Goal: Transaction & Acquisition: Purchase product/service

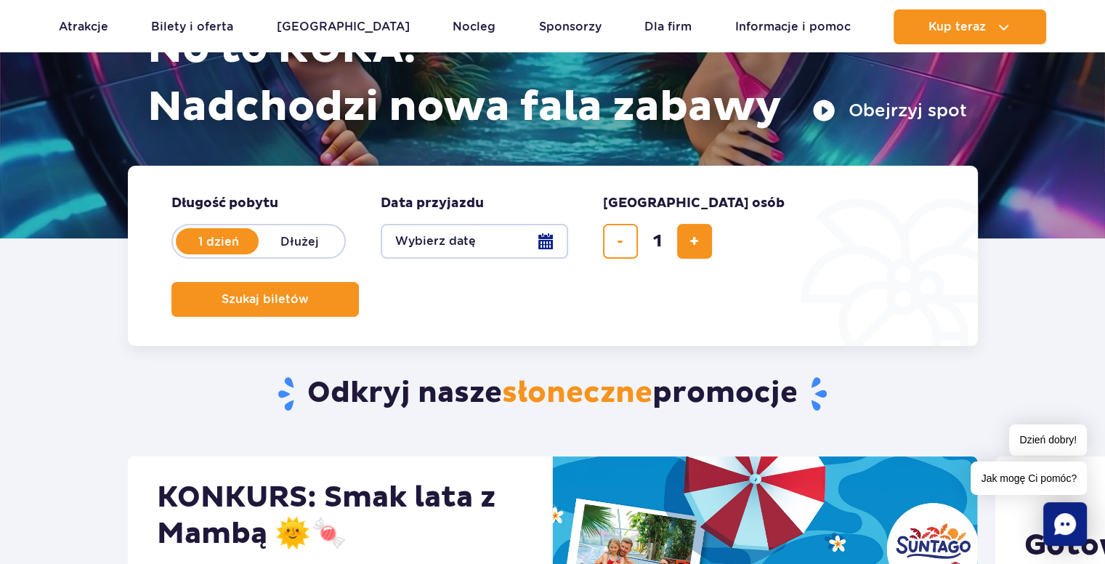
click at [550, 245] on button "Wybierz datę" at bounding box center [475, 241] width 188 height 35
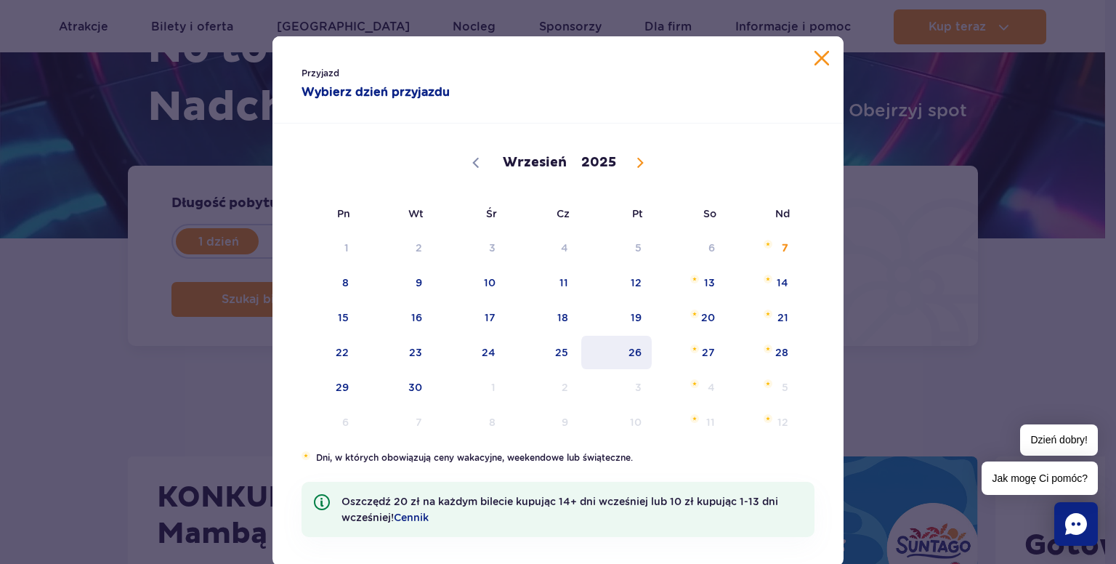
click at [616, 355] on span "26" at bounding box center [616, 352] width 73 height 33
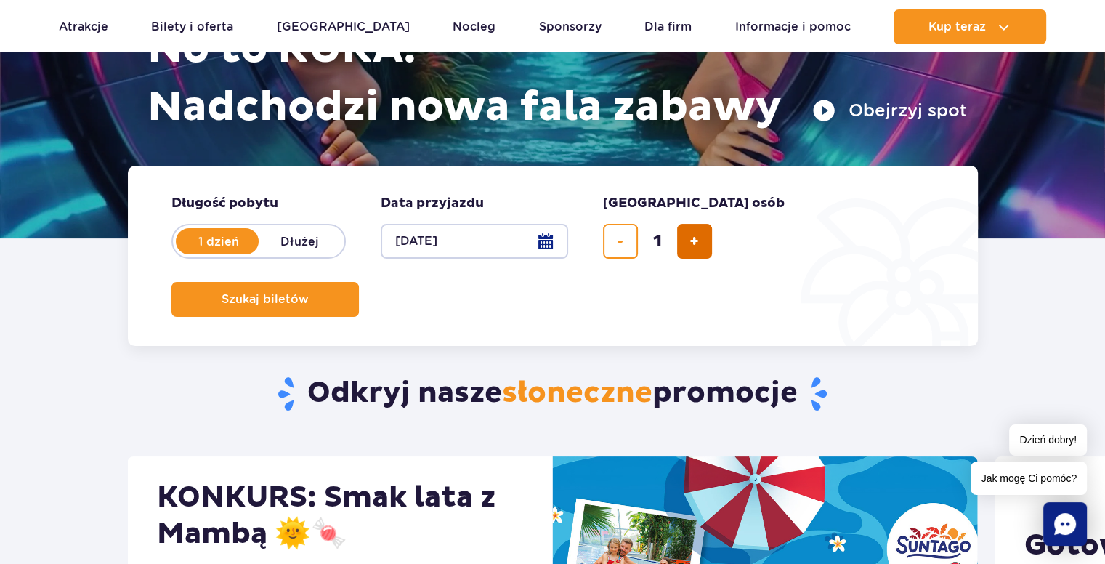
click at [690, 241] on span "dodaj bilet" at bounding box center [694, 241] width 9 height 0
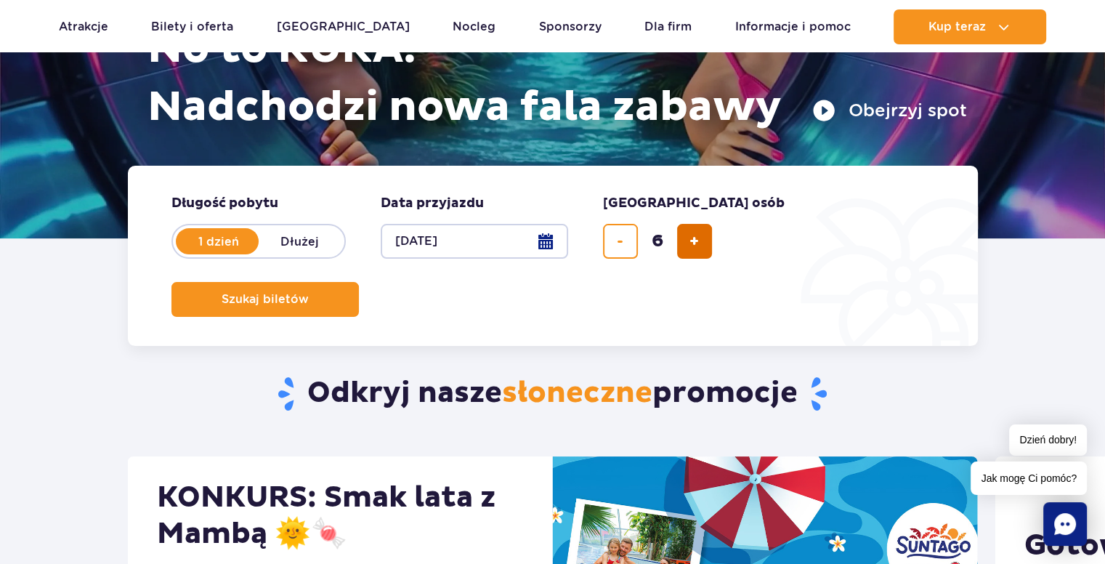
click at [690, 241] on span "dodaj bilet" at bounding box center [694, 241] width 9 height 0
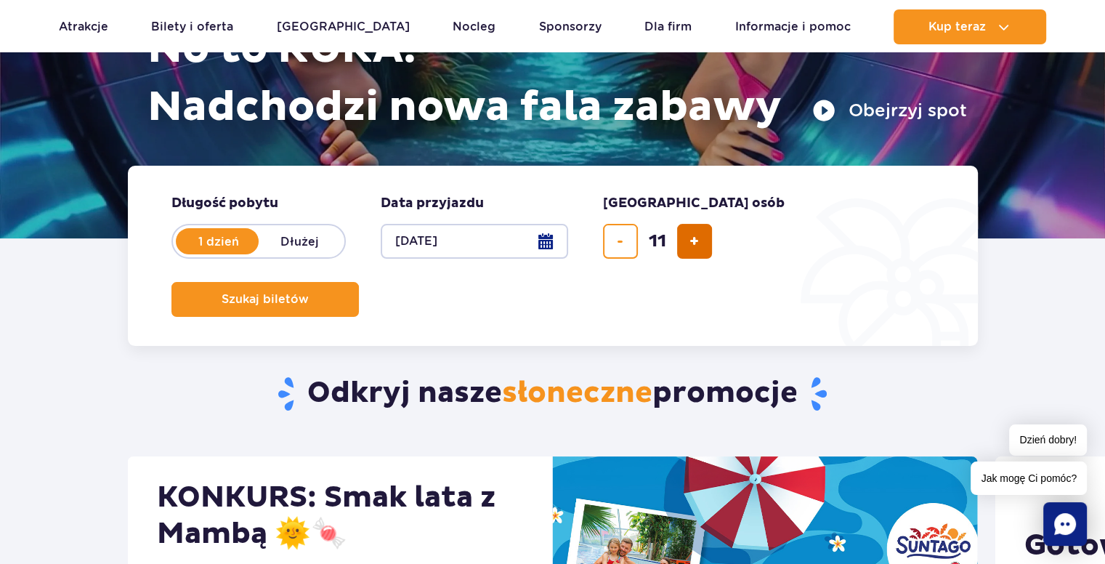
click at [690, 241] on span "dodaj bilet" at bounding box center [694, 241] width 9 height 0
type input "14"
click at [689, 236] on div "14" at bounding box center [657, 241] width 109 height 35
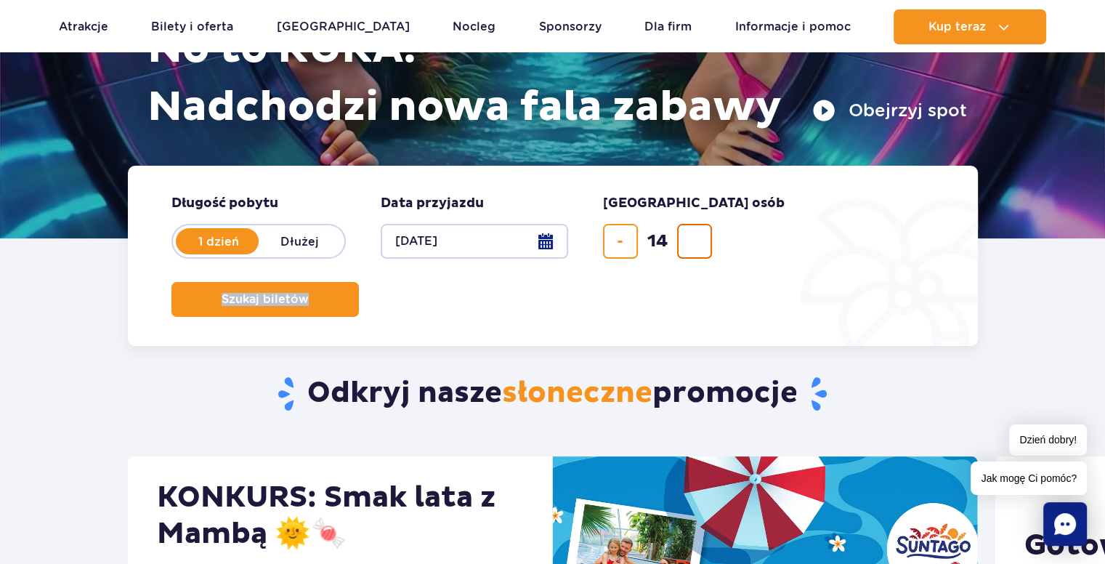
click at [689, 236] on div "14" at bounding box center [657, 241] width 109 height 35
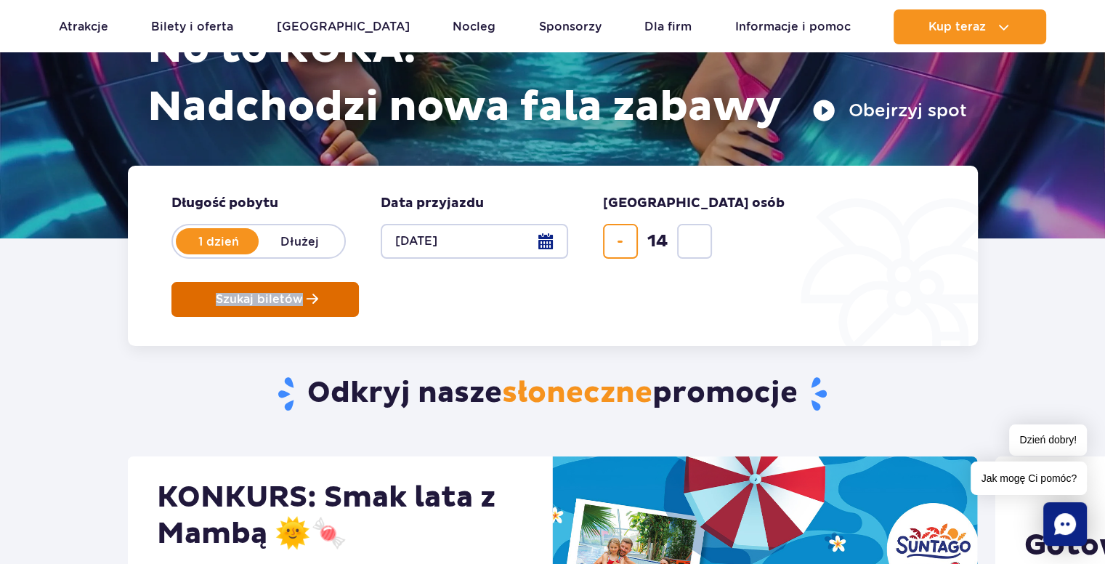
click at [303, 293] on span "Szukaj biletów" at bounding box center [259, 299] width 87 height 13
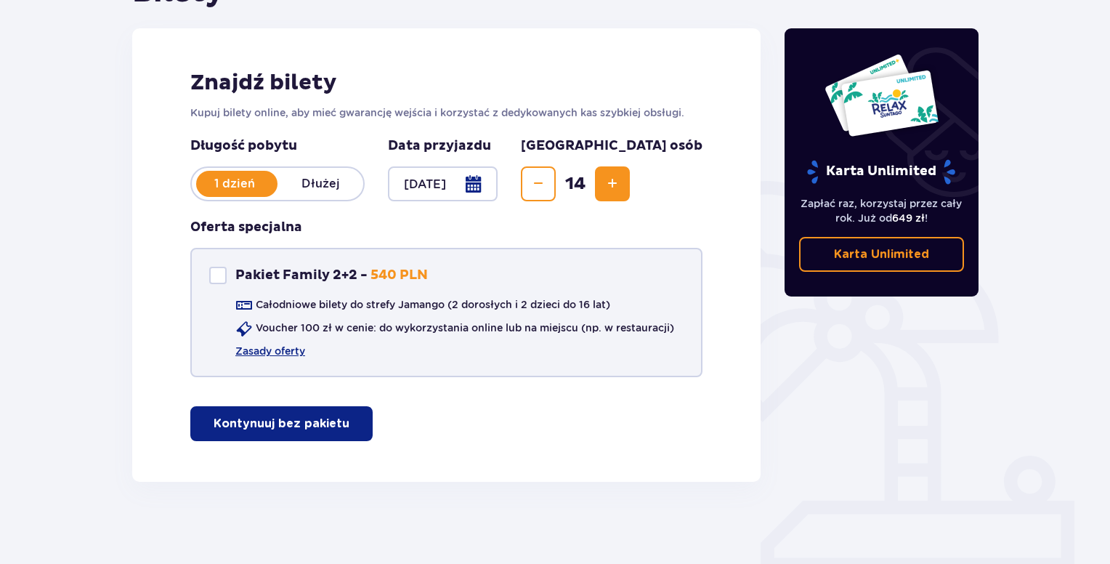
scroll to position [184, 0]
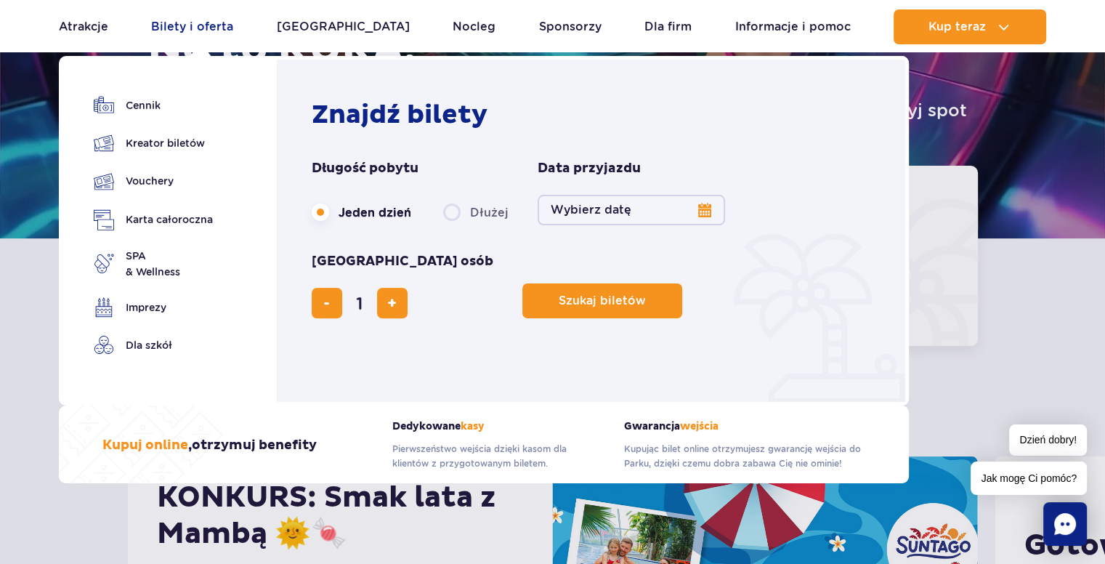
click at [207, 25] on link "Bilety i oferta" at bounding box center [192, 26] width 82 height 35
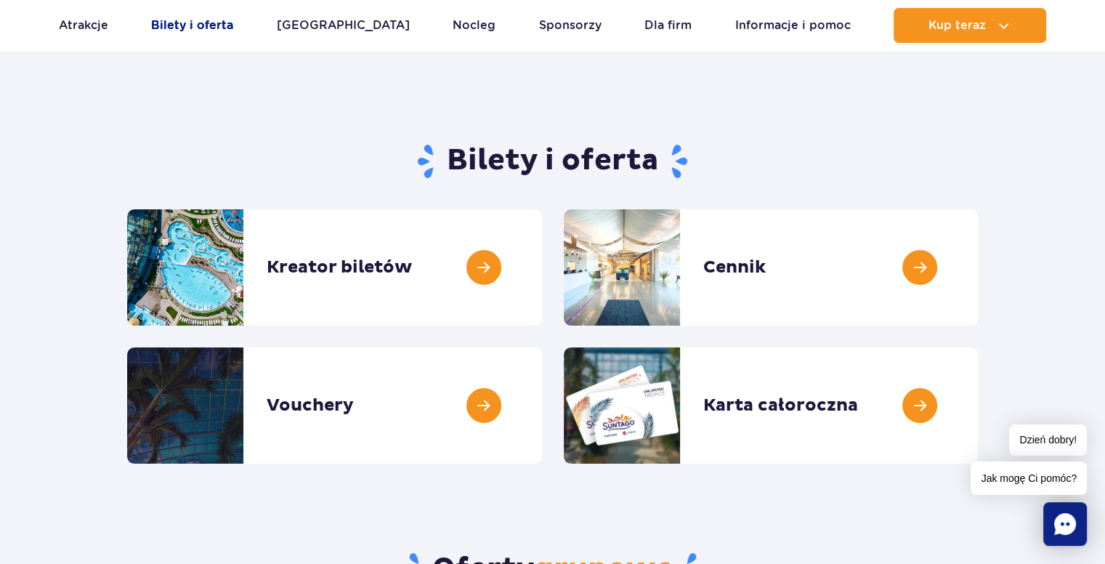
scroll to position [145, 0]
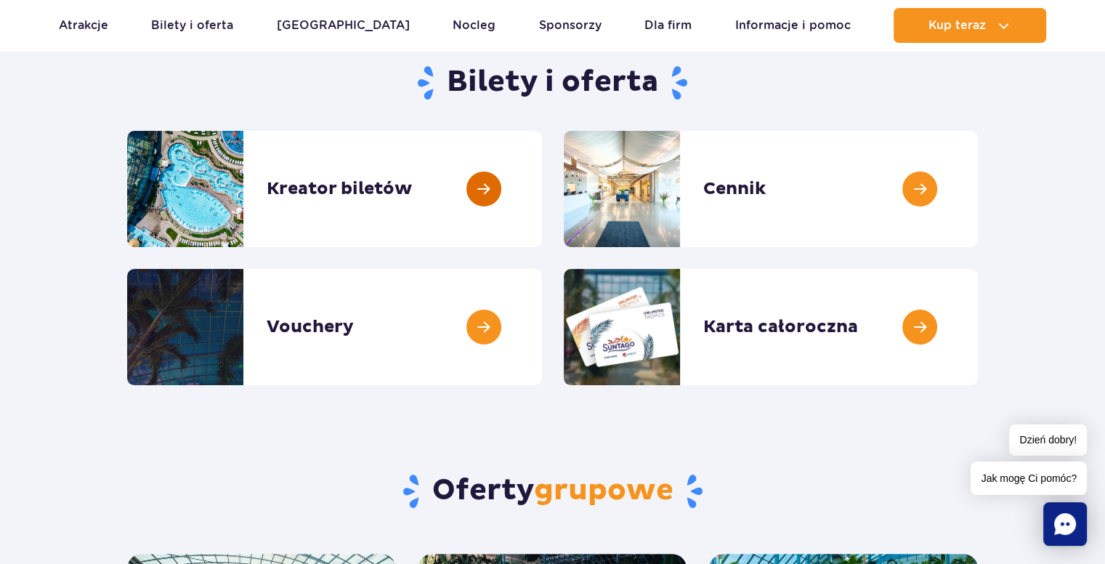
click at [542, 194] on link at bounding box center [542, 189] width 0 height 116
click at [645, 31] on link "Dla firm" at bounding box center [668, 25] width 47 height 35
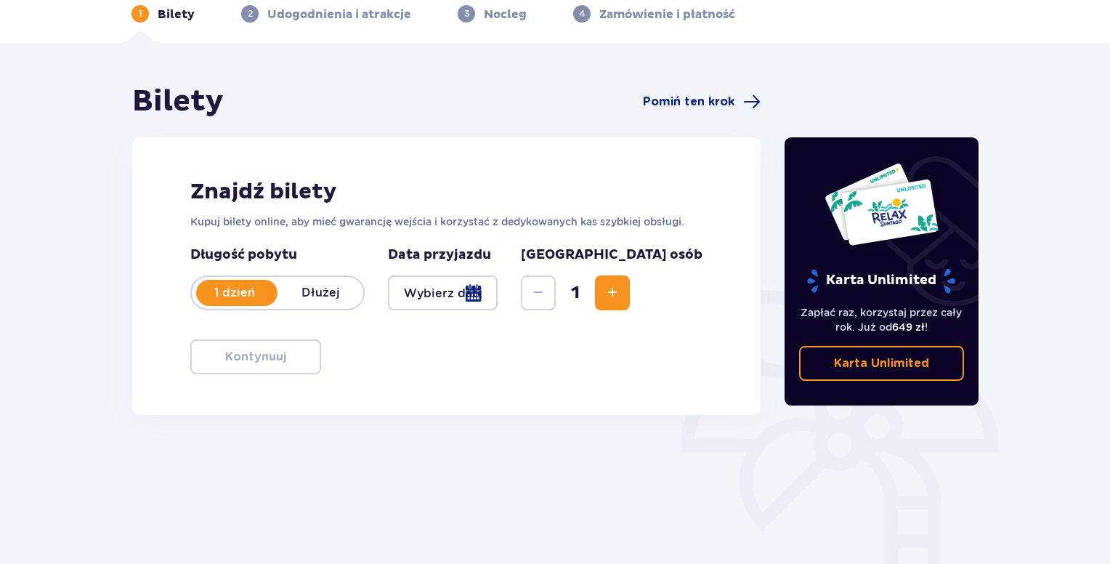
scroll to position [177, 0]
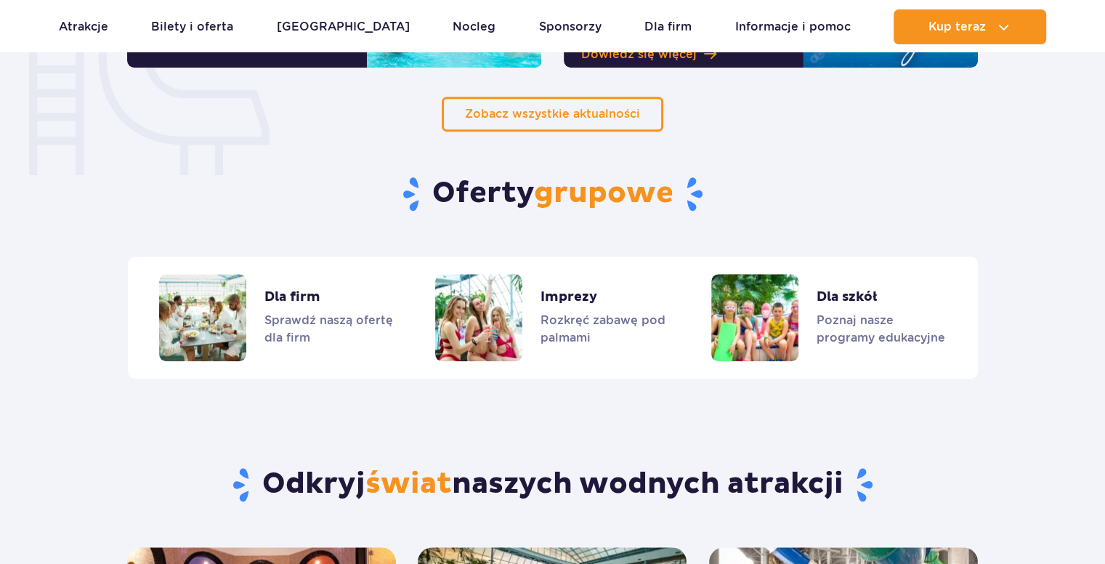
scroll to position [1222, 0]
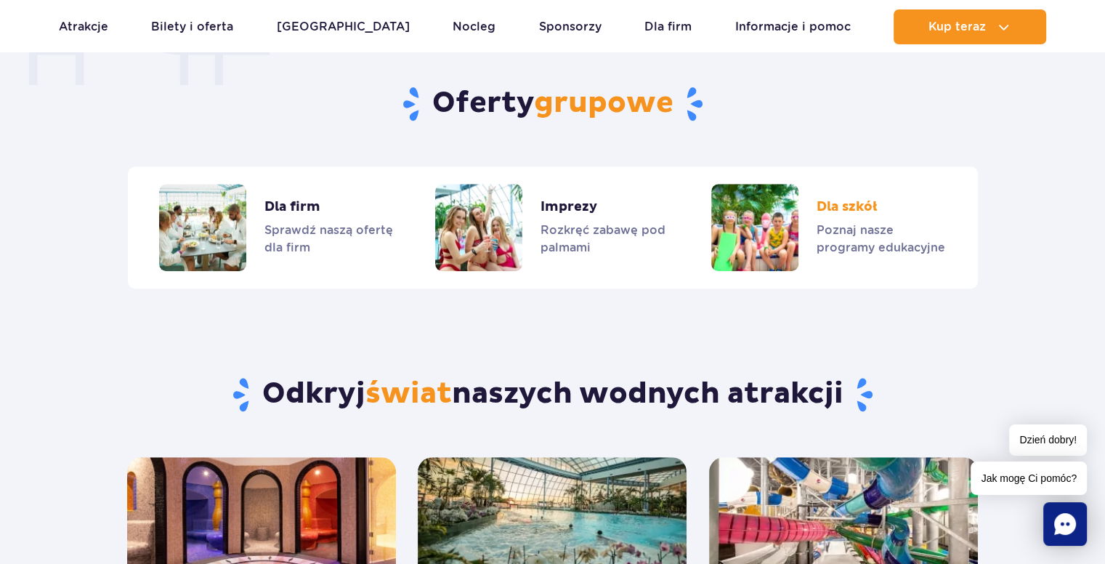
click at [857, 208] on link "Dla szkół" at bounding box center [829, 227] width 234 height 87
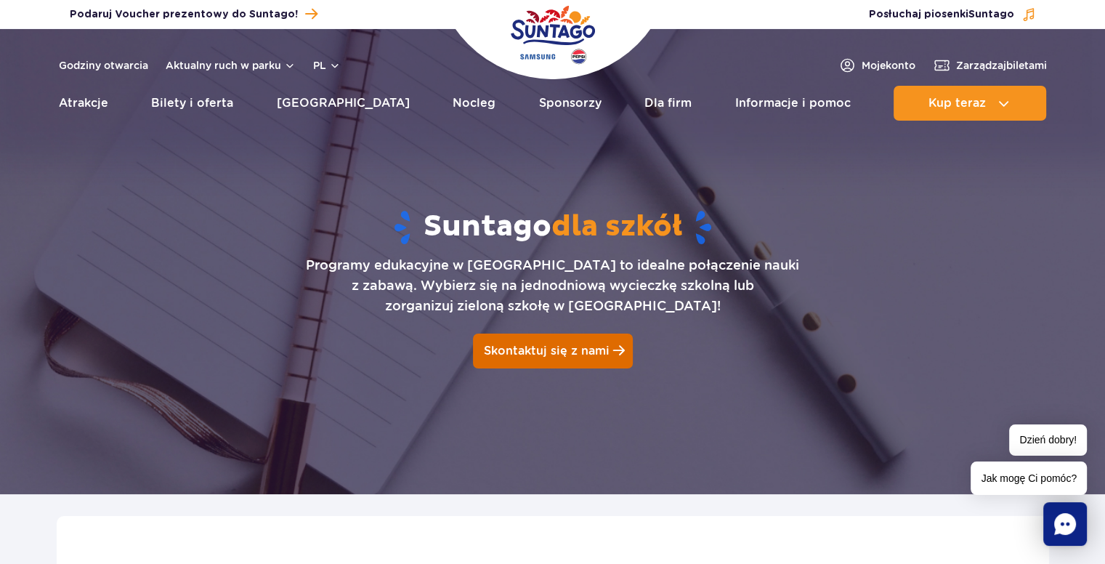
click at [542, 358] on link "Skontaktuj się z nami" at bounding box center [553, 351] width 160 height 35
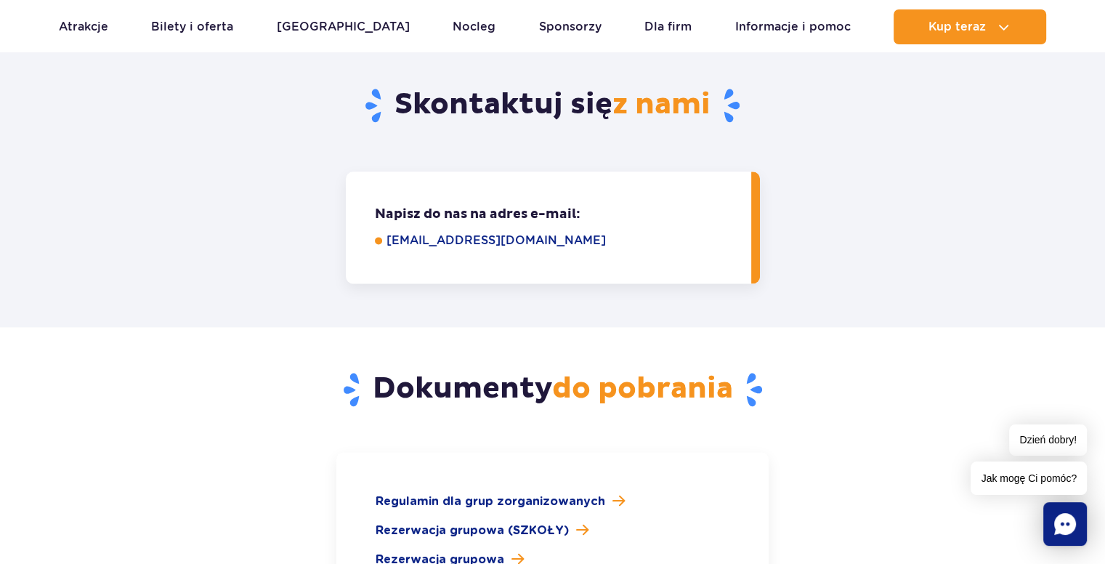
scroll to position [1973, 0]
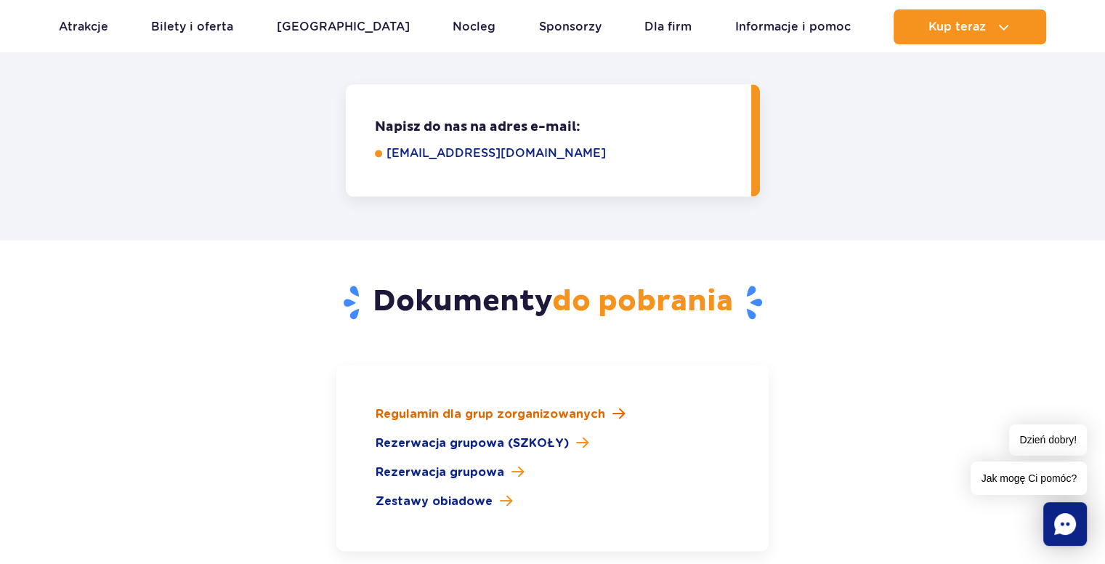
click at [491, 406] on span "Regulamin dla grup zorganizowanych" at bounding box center [491, 414] width 230 height 17
click at [419, 435] on span "Rezerwacja grupowa (SZKOŁY)" at bounding box center [472, 443] width 193 height 17
click at [459, 493] on span "Zestawy obiadowe" at bounding box center [434, 501] width 117 height 17
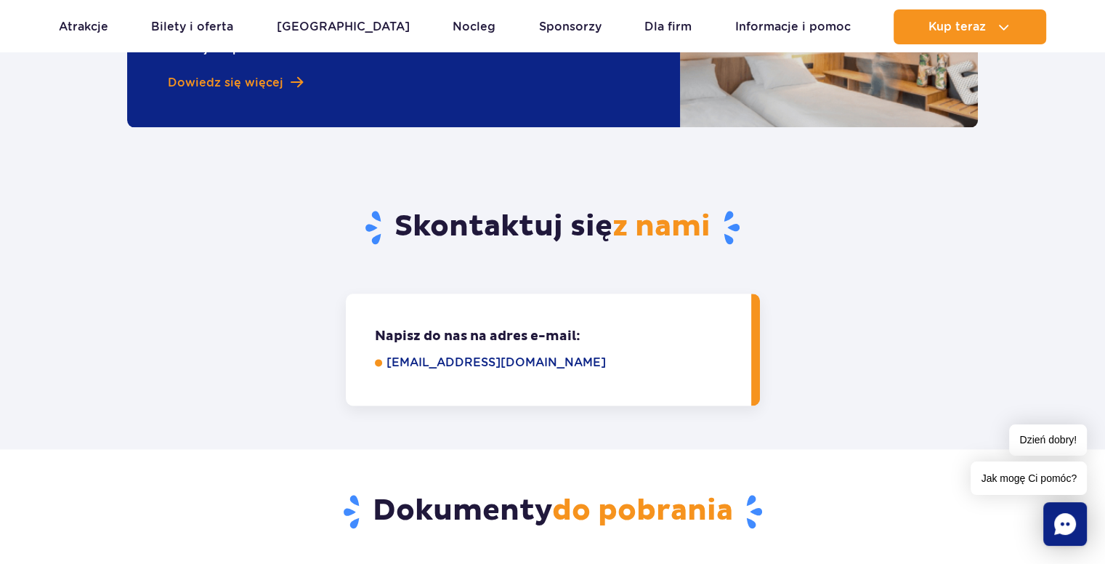
scroll to position [1828, 0]
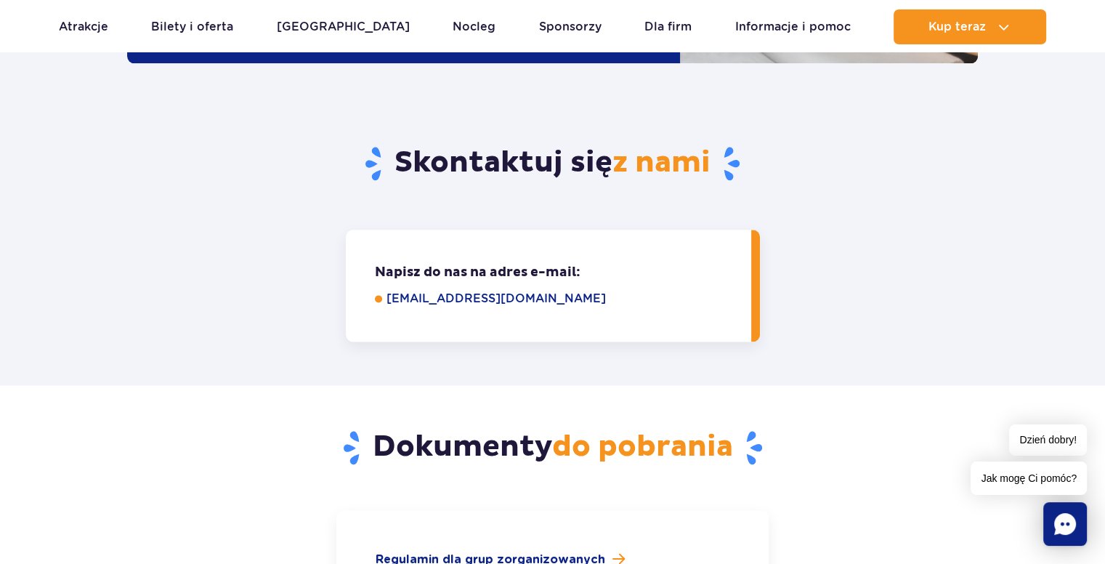
click at [404, 290] on link "grupy@parkofpoland.com" at bounding box center [559, 298] width 344 height 17
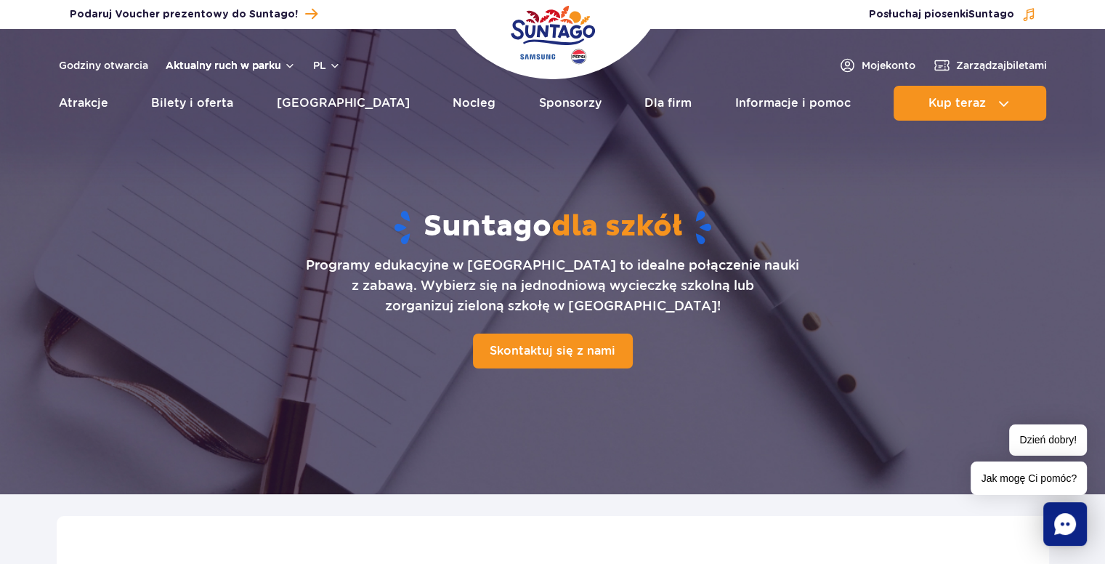
click at [225, 65] on button "Aktualny ruch w parku" at bounding box center [231, 66] width 130 height 12
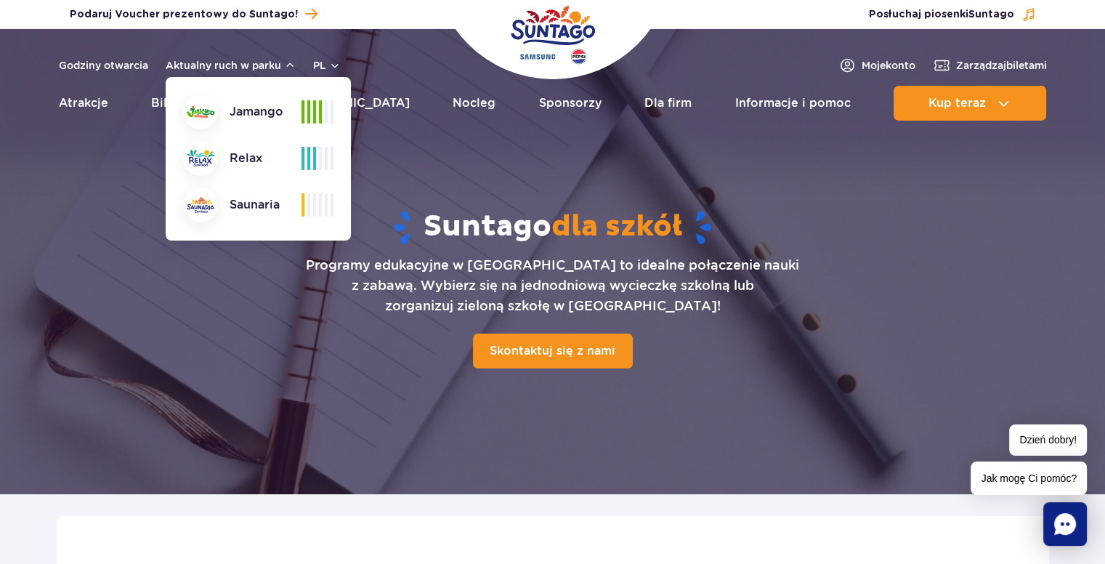
click at [363, 18] on div "Podaruj voucher Podaruj Voucher prezentowy do Suntago!" at bounding box center [326, 14] width 535 height 20
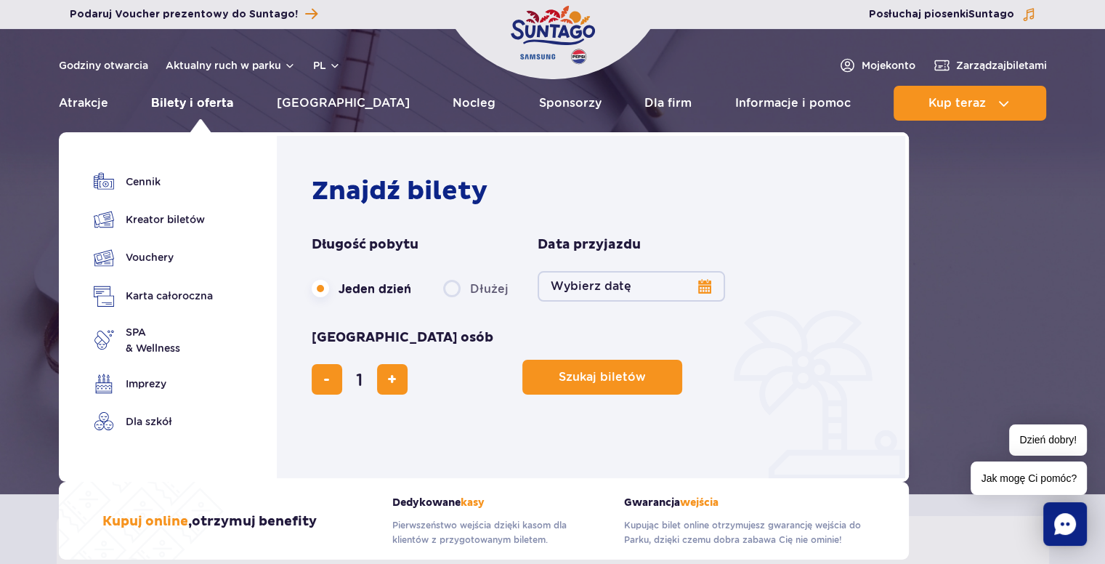
click at [220, 105] on link "Bilety i oferta" at bounding box center [192, 103] width 82 height 35
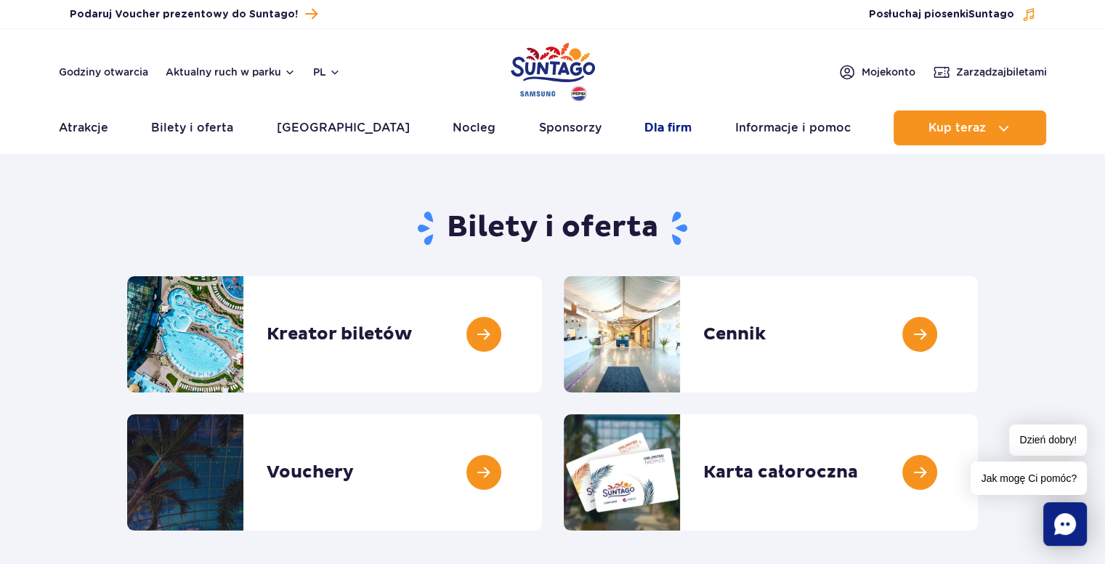
click at [656, 134] on link "Dla firm" at bounding box center [668, 127] width 47 height 35
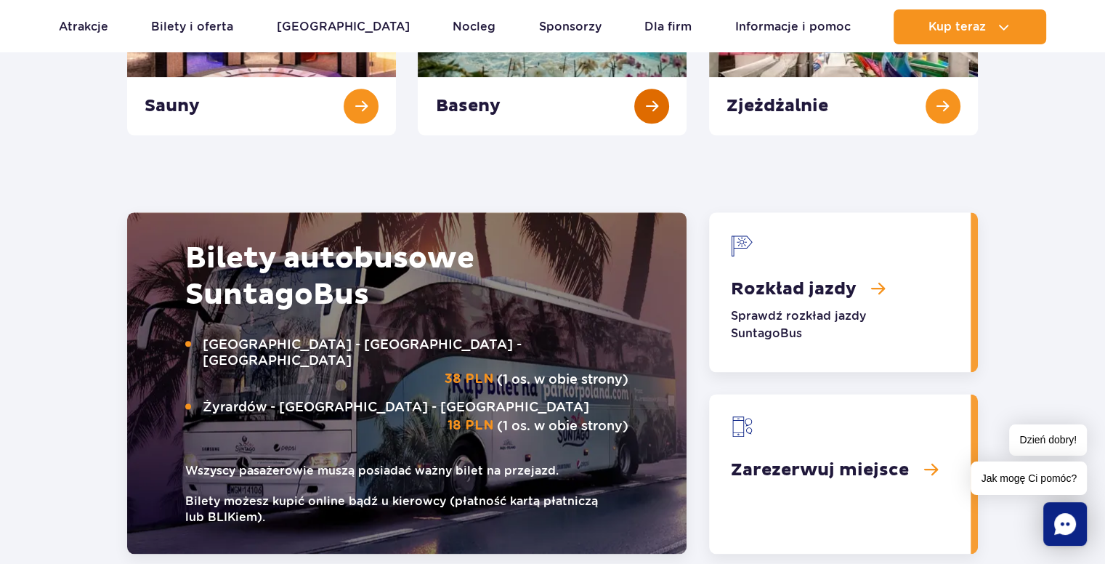
scroll to position [1730, 0]
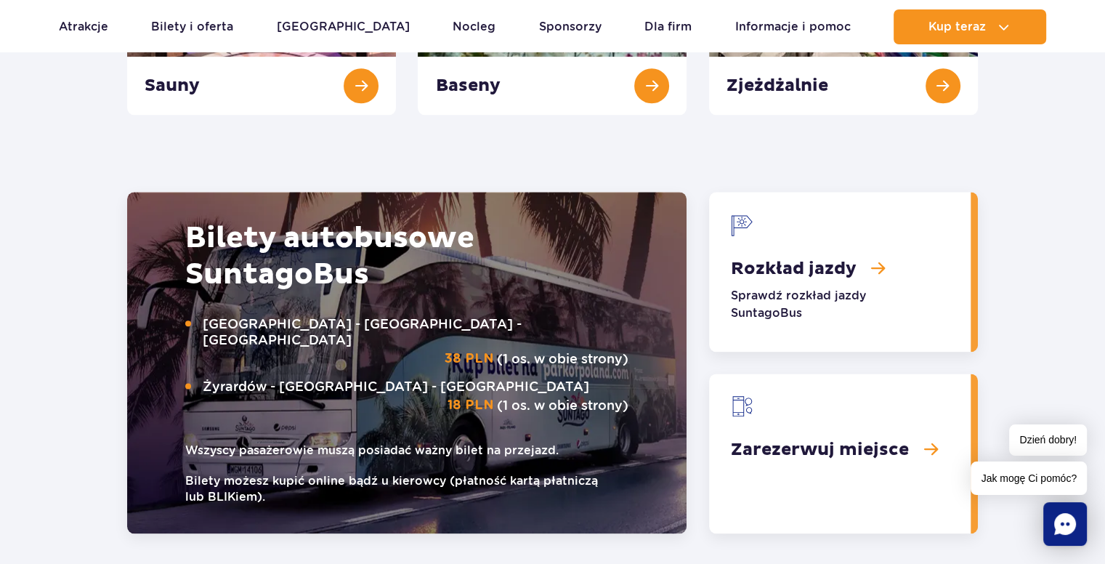
click at [846, 284] on link "Rozkład jazdy" at bounding box center [840, 272] width 262 height 160
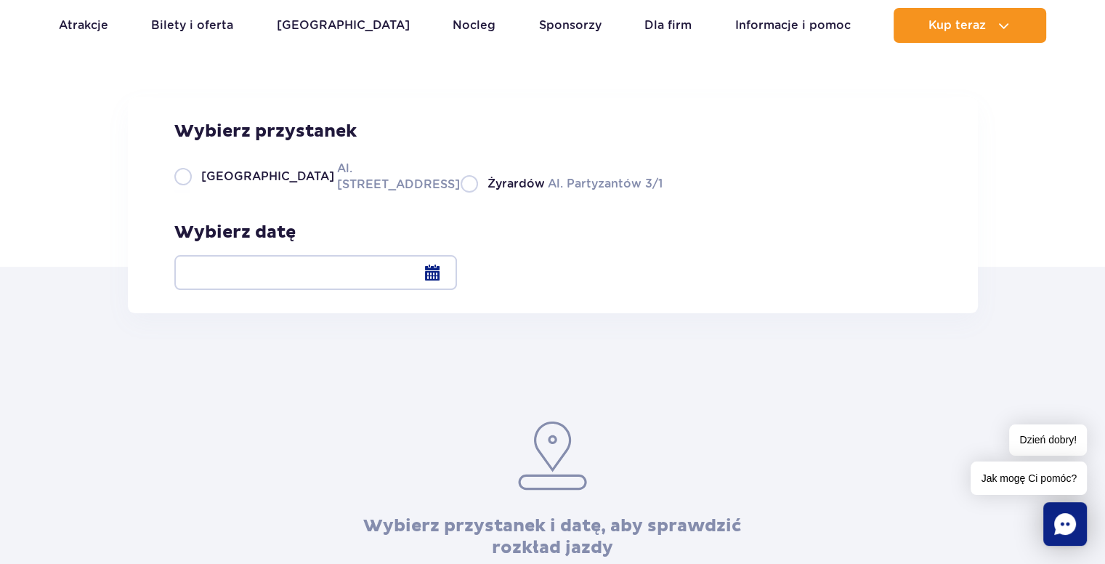
scroll to position [145, 0]
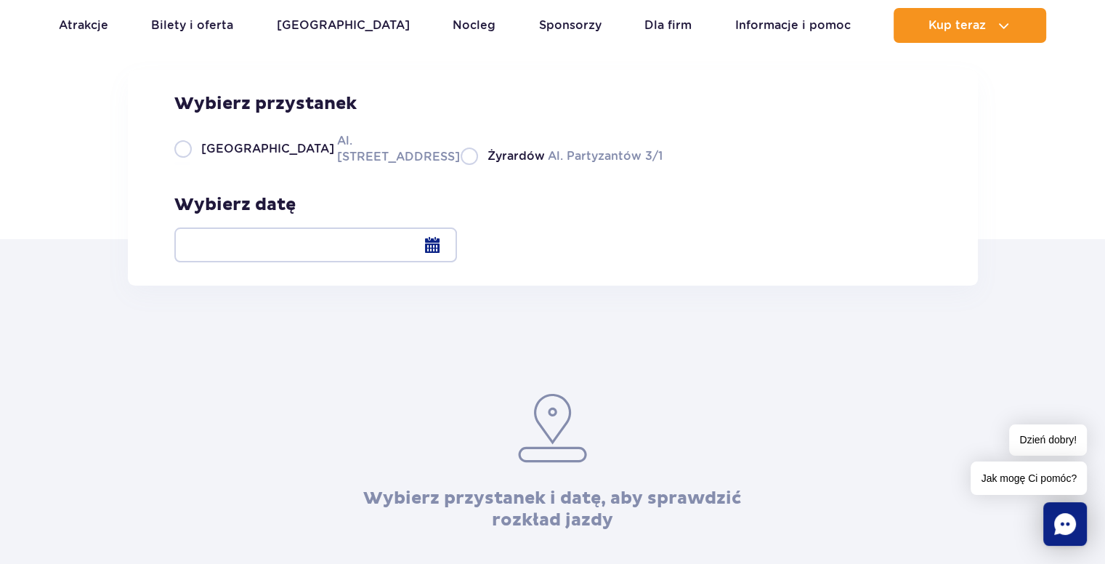
click at [182, 165] on label "Warszawa Al. [STREET_ADDRESS]" at bounding box center [308, 148] width 269 height 33
click at [182, 165] on input "Warszawa Al. [STREET_ADDRESS]" at bounding box center [182, 163] width 16 height 3
radio input "true"
click at [457, 243] on div at bounding box center [315, 244] width 283 height 35
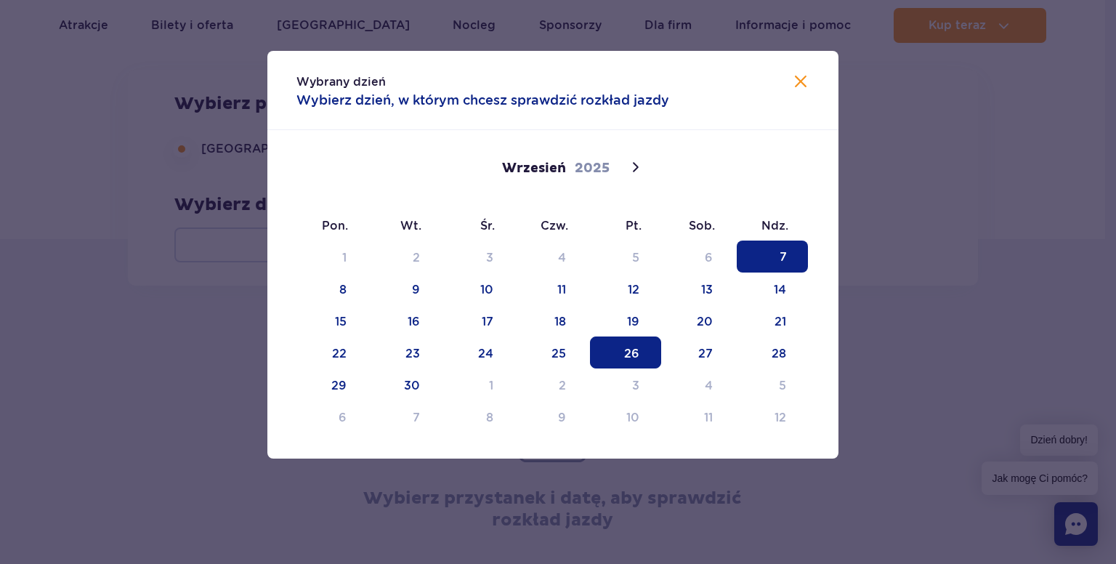
click at [625, 344] on span "26" at bounding box center [625, 352] width 71 height 32
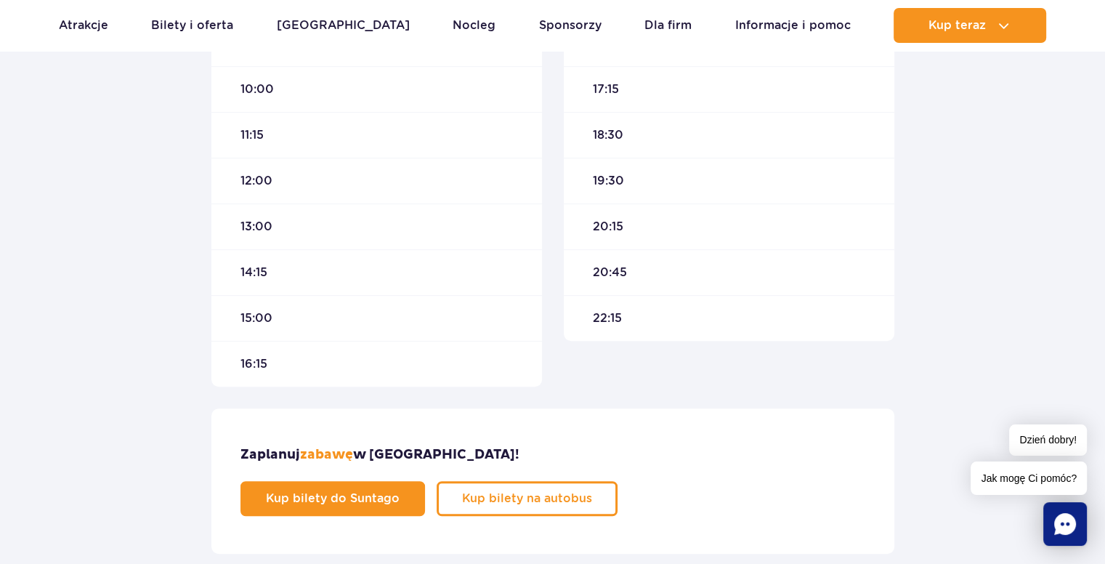
scroll to position [727, 0]
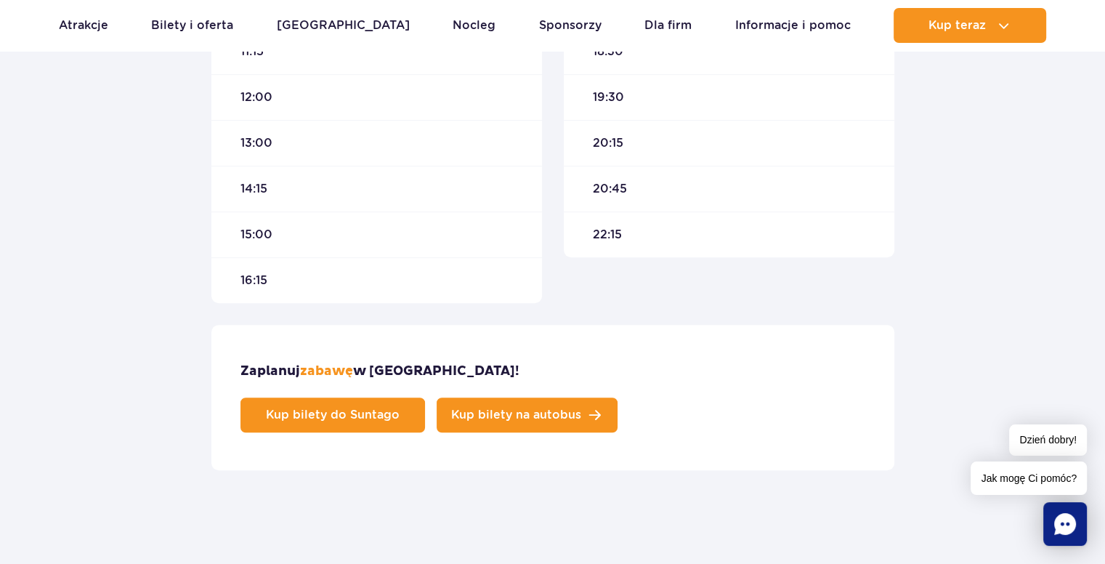
click at [581, 409] on span "Kup bilety na autobus" at bounding box center [516, 415] width 130 height 12
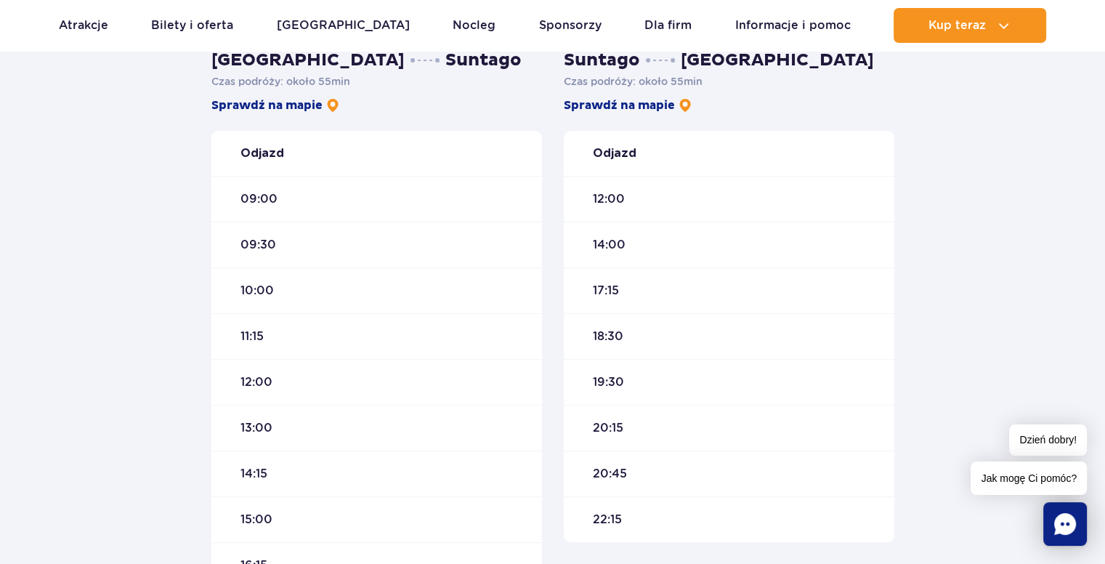
scroll to position [363, 0]
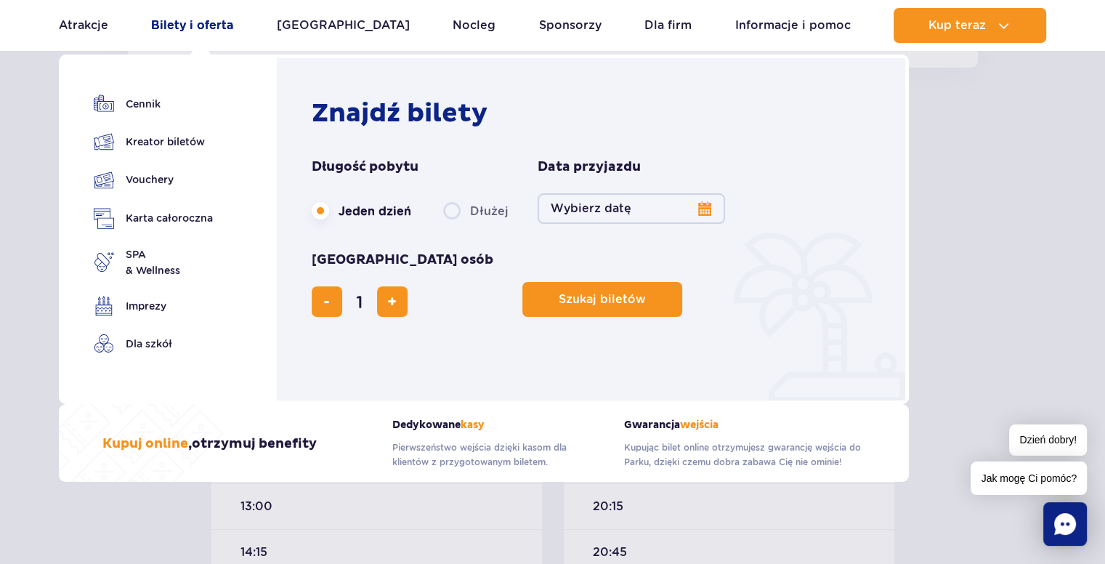
click at [209, 17] on link "Bilety i oferta" at bounding box center [192, 25] width 82 height 35
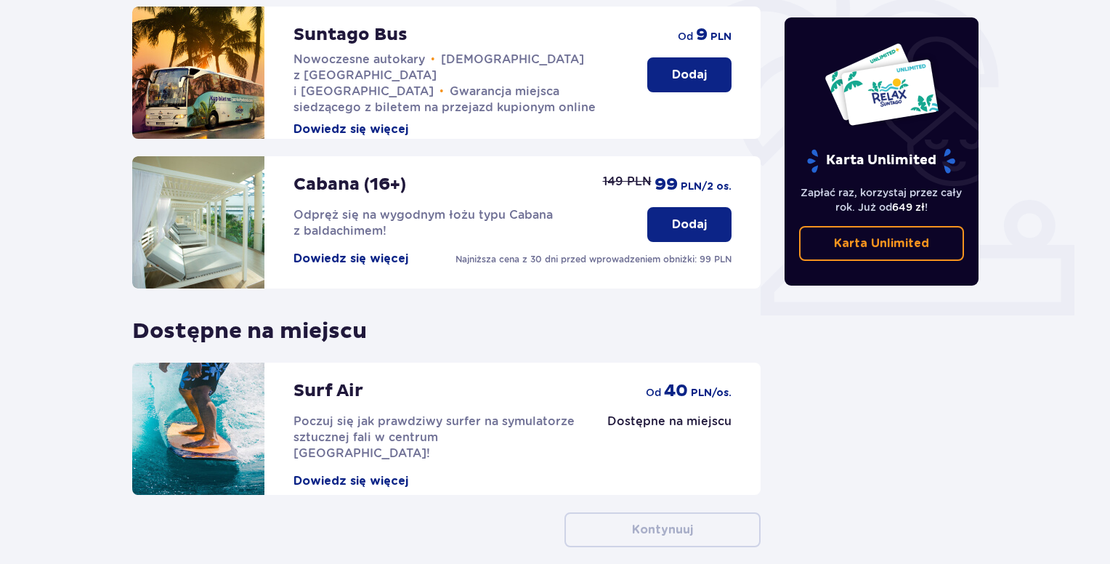
scroll to position [436, 0]
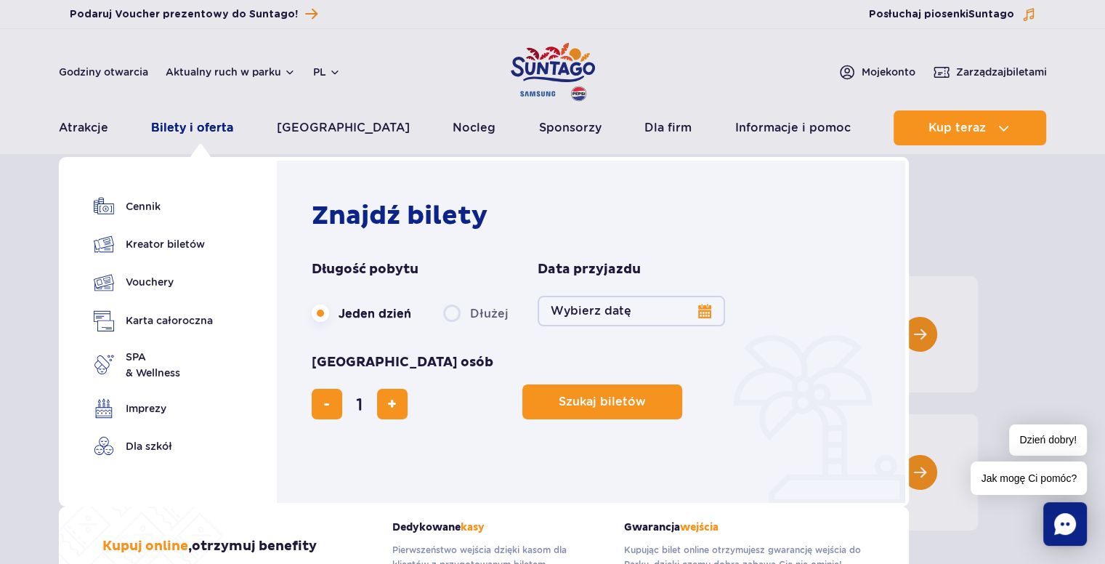
click at [211, 125] on link "Bilety i oferta" at bounding box center [192, 127] width 82 height 35
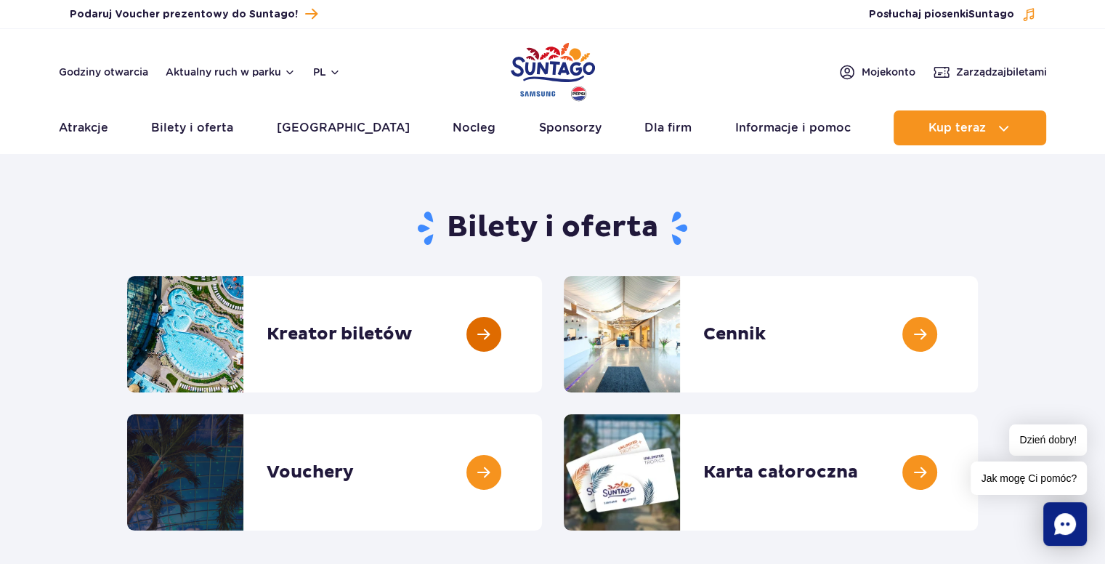
click at [542, 332] on link at bounding box center [542, 334] width 0 height 116
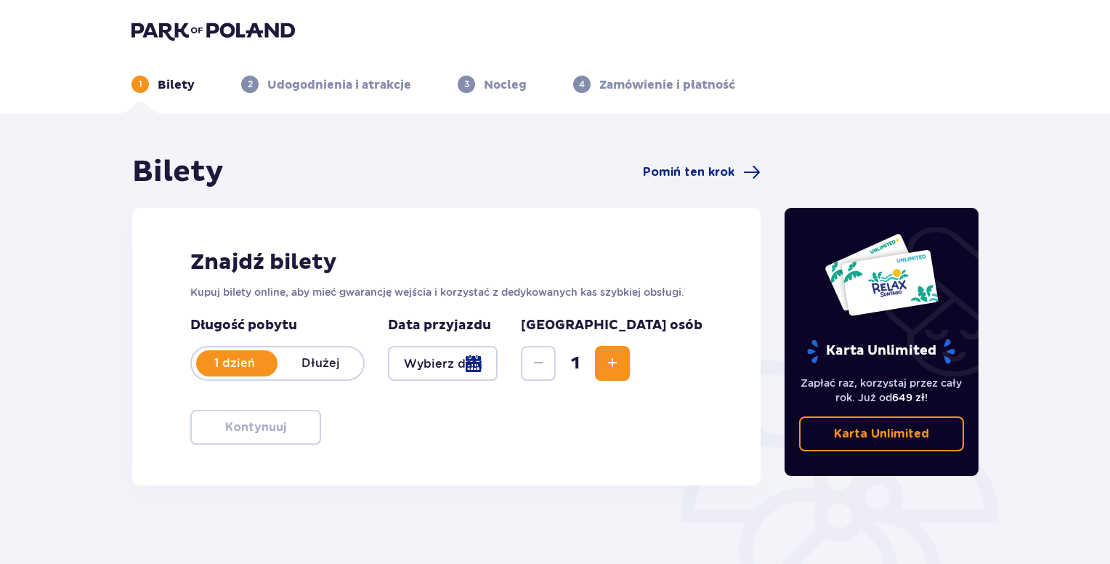
click at [498, 370] on div at bounding box center [443, 363] width 110 height 35
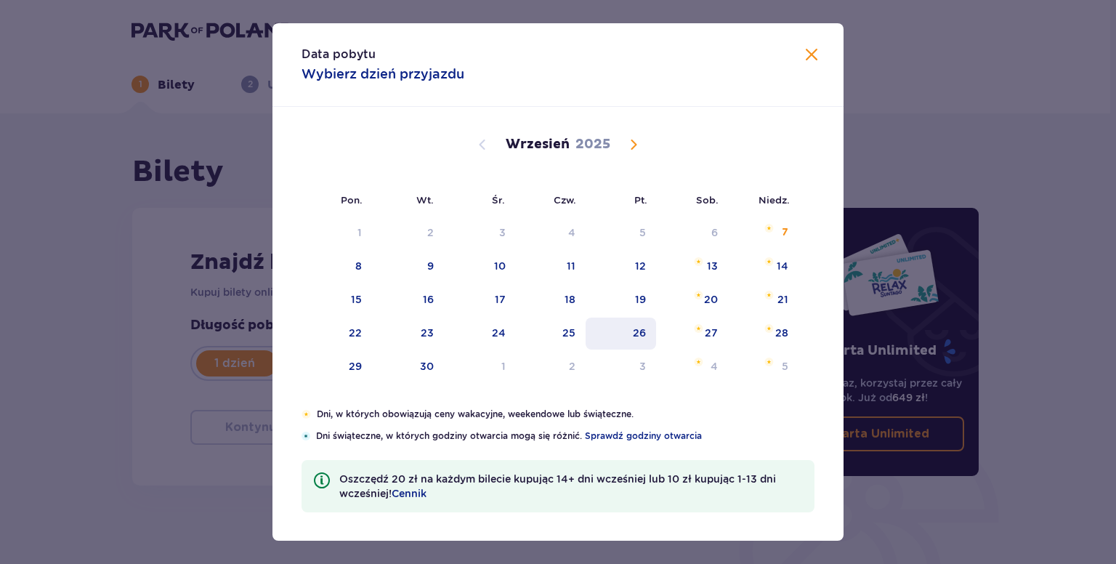
click at [640, 321] on div "26" at bounding box center [621, 334] width 70 height 32
type input "[DATE]"
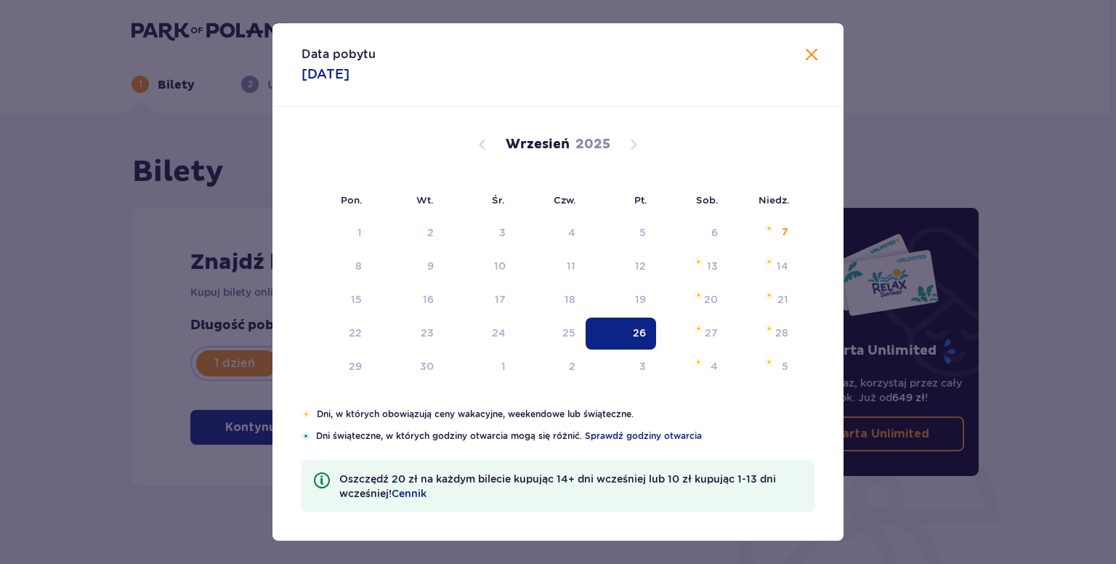
click at [640, 326] on div "26" at bounding box center [639, 333] width 13 height 15
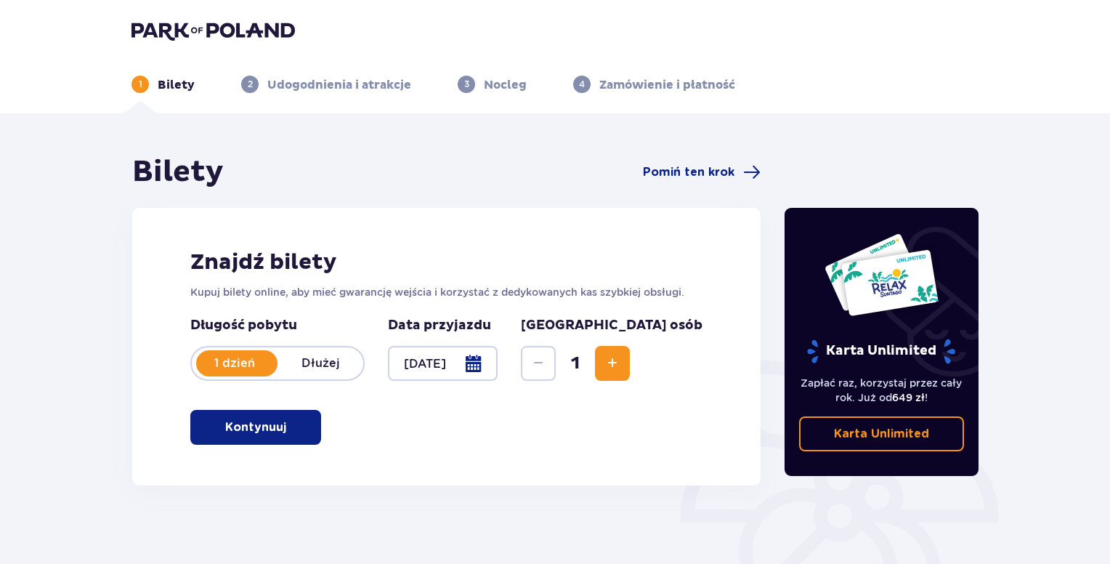
click at [227, 426] on p "Kontynuuj" at bounding box center [255, 427] width 61 height 16
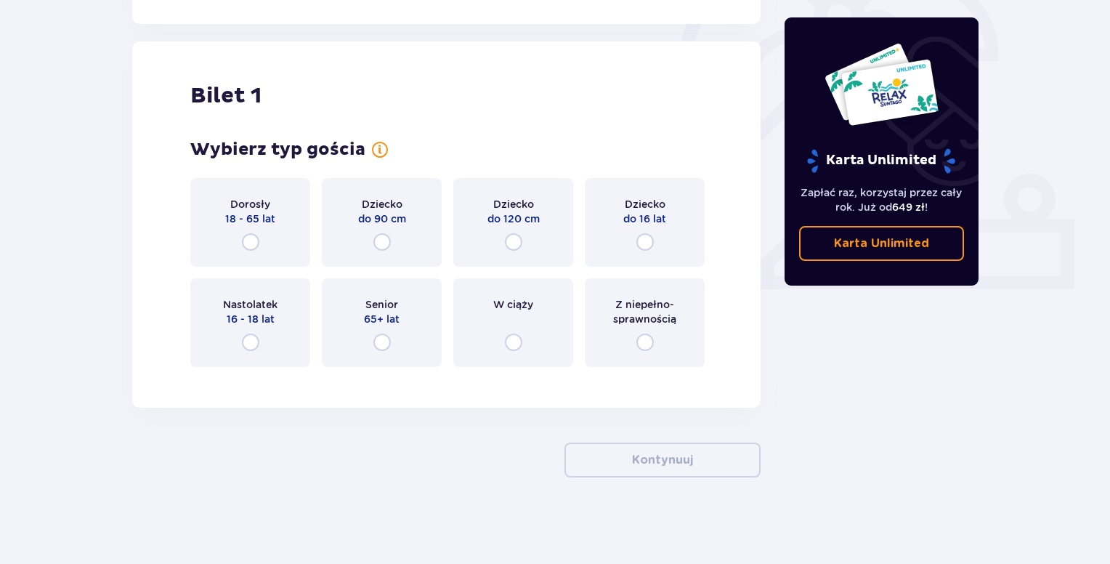
scroll to position [462, 0]
click at [647, 247] on input "radio" at bounding box center [645, 241] width 17 height 17
radio input "true"
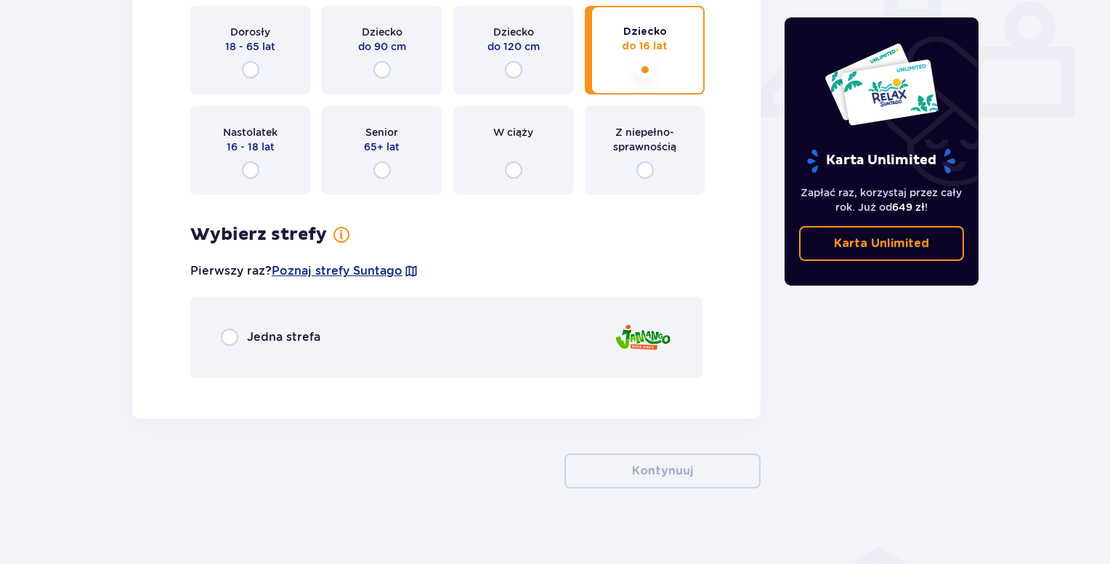
scroll to position [645, 0]
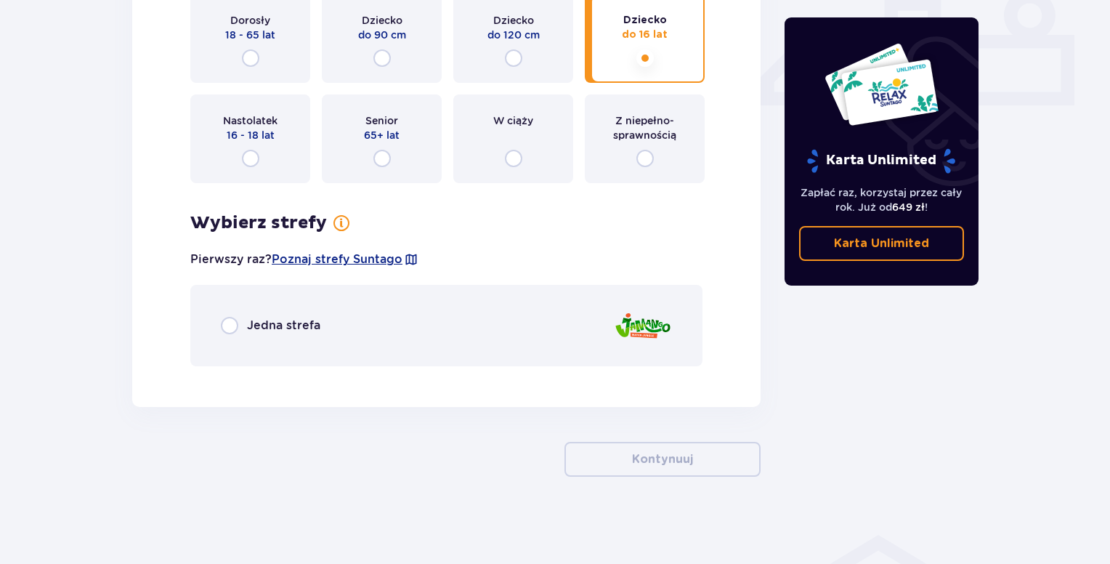
click at [219, 327] on div "Jedna strefa" at bounding box center [446, 325] width 512 height 81
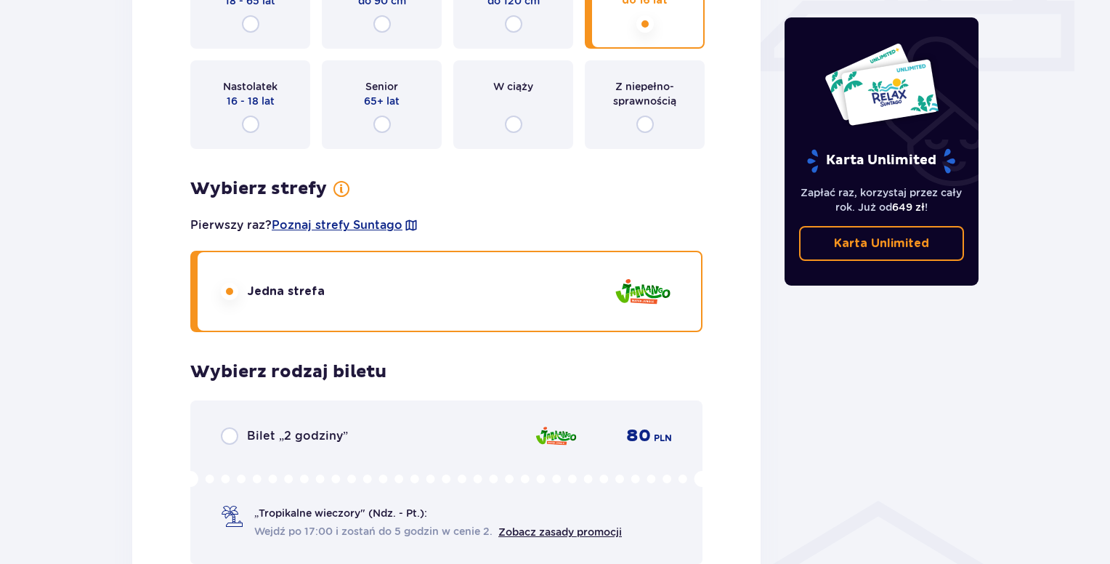
scroll to position [660, 0]
